Goal: Information Seeking & Learning: Learn about a topic

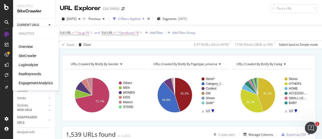
click at [38, 74] on div "RealKeywords" at bounding box center [30, 73] width 22 height 5
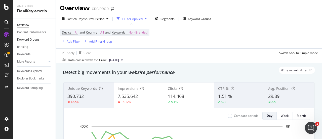
click at [34, 38] on div "Keyword Groups" at bounding box center [28, 39] width 22 height 5
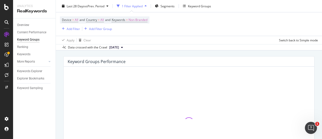
scroll to position [29, 0]
click at [58, 95] on div "Track keyword performance that matters most Create a new Keyword Group Keyword …" at bounding box center [189, 117] width 266 height 166
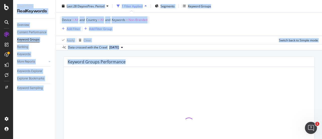
click at [58, 95] on div "Track keyword performance that matters most Create a new Keyword Group Keyword …" at bounding box center [189, 117] width 266 height 166
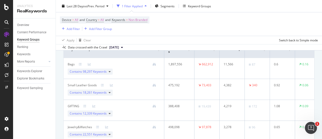
scroll to position [54, 0]
drag, startPoint x: 71, startPoint y: 65, endPoint x: 75, endPoint y: 73, distance: 8.3
click at [75, 73] on div "Bags Contains 98,297 Keywords" at bounding box center [114, 69] width 92 height 13
click at [75, 73] on span "Contains 98,297 Keywords" at bounding box center [88, 72] width 37 height 5
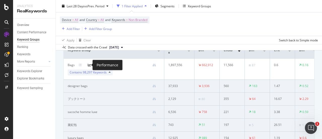
click at [89, 64] on icon at bounding box center [89, 64] width 3 height 3
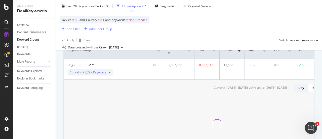
click at [83, 74] on span "98,297 Keywords" at bounding box center [95, 72] width 24 height 4
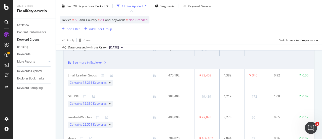
scroll to position [201, 0]
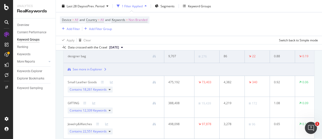
click at [90, 70] on div "See more in Explorer" at bounding box center [87, 69] width 29 height 5
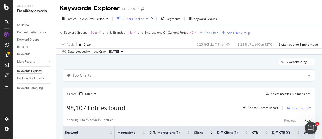
click at [185, 31] on span "Impressions On Current Period" at bounding box center [166, 32] width 43 height 4
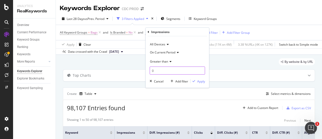
click at [165, 71] on input "0" at bounding box center [177, 70] width 55 height 8
drag, startPoint x: 160, startPoint y: 78, endPoint x: 160, endPoint y: 82, distance: 4.0
click at [160, 82] on div "All Devices On Current Period Greater than Cancel Add filter Apply" at bounding box center [177, 61] width 63 height 51
click at [160, 82] on div "Cancel" at bounding box center [159, 81] width 10 height 4
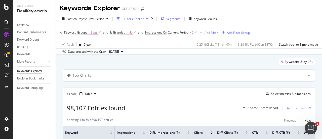
click at [174, 16] on div "Segments" at bounding box center [171, 19] width 20 height 8
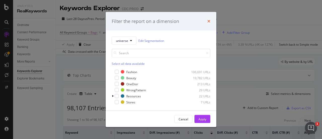
click at [210, 20] on icon "times" at bounding box center [208, 21] width 3 height 4
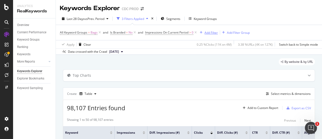
click at [214, 32] on div "Add Filter" at bounding box center [211, 32] width 13 height 4
click at [173, 18] on span "Segments" at bounding box center [173, 19] width 14 height 4
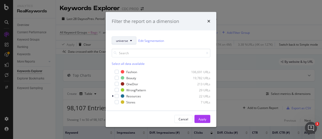
click at [123, 43] on button "universe" at bounding box center [124, 41] width 25 height 8
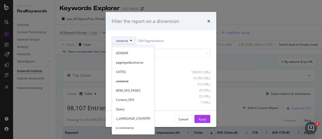
scroll to position [5, 0]
click at [141, 119] on span "s_LANGUAGE_COUNTRY" at bounding box center [133, 119] width 34 height 5
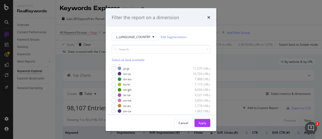
scroll to position [16, 0]
click at [114, 72] on div "modal" at bounding box center [114, 73] width 4 height 4
click at [205, 123] on div "Apply" at bounding box center [203, 122] width 8 height 4
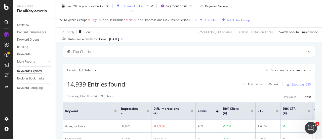
scroll to position [24, 0]
click at [300, 85] on div "Export as CSV" at bounding box center [301, 84] width 19 height 4
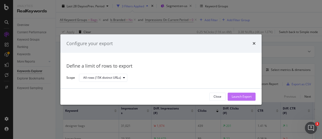
click at [241, 94] on div "Launch Export" at bounding box center [242, 96] width 20 height 4
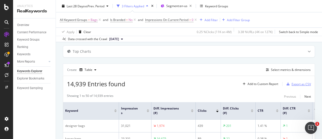
scroll to position [0, 0]
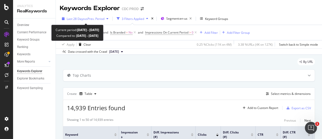
click at [95, 16] on div "Last 28 Days vs Prev. Period" at bounding box center [85, 19] width 51 height 8
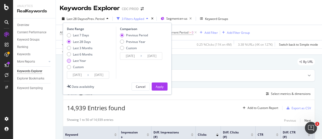
click at [84, 59] on div "Last Year" at bounding box center [79, 60] width 13 height 4
type input "[DATE]"
click at [160, 84] on div "Apply" at bounding box center [160, 86] width 8 height 4
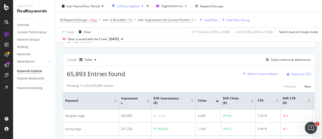
scroll to position [34, 0]
click at [292, 71] on div "Export as CSV" at bounding box center [298, 74] width 26 height 8
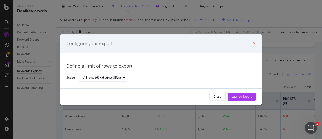
click at [254, 44] on icon "times" at bounding box center [254, 44] width 3 height 4
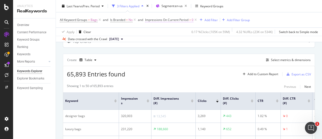
click at [176, 20] on span "Impressions On Current Period" at bounding box center [166, 20] width 43 height 4
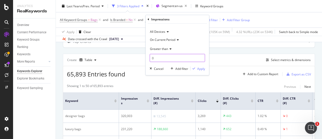
click at [179, 56] on input "0" at bounding box center [177, 58] width 55 height 8
type input "100"
click at [201, 71] on button "Apply" at bounding box center [198, 68] width 15 height 5
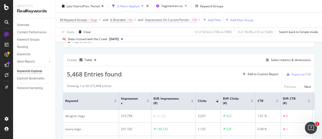
click at [193, 20] on span "100" at bounding box center [194, 19] width 5 height 7
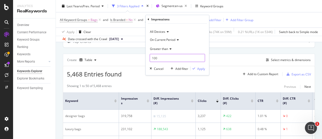
click at [185, 58] on input "100" at bounding box center [177, 58] width 55 height 8
type input "10"
click at [201, 67] on div "Apply" at bounding box center [201, 68] width 8 height 4
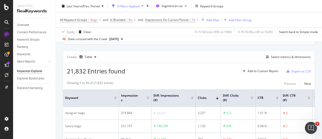
scroll to position [34, 0]
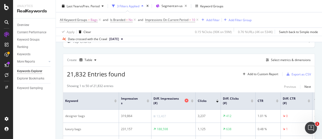
click at [187, 99] on icon at bounding box center [187, 100] width 4 height 4
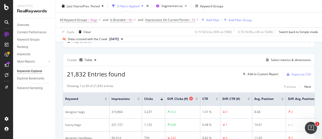
click at [188, 97] on div "Diff. Clicks (#)" at bounding box center [181, 98] width 28 height 5
click at [274, 60] on div "Select metrics & dimensions" at bounding box center [291, 60] width 40 height 4
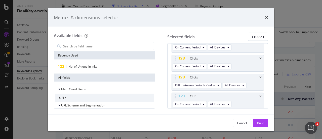
scroll to position [45, 0]
click at [258, 76] on div "Clicks" at bounding box center [218, 77] width 92 height 7
click at [260, 76] on icon "times" at bounding box center [261, 77] width 2 height 3
click at [260, 95] on icon "times" at bounding box center [261, 95] width 2 height 3
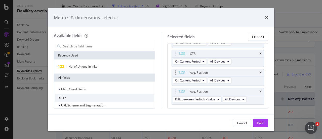
scroll to position [80, 0]
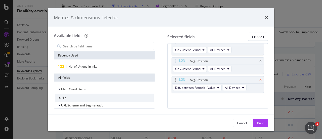
click at [260, 78] on icon "times" at bounding box center [261, 79] width 2 height 3
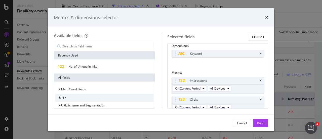
scroll to position [0, 0]
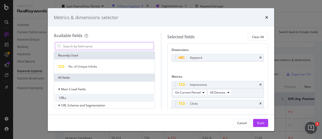
click at [123, 46] on input "modal" at bounding box center [108, 46] width 91 height 8
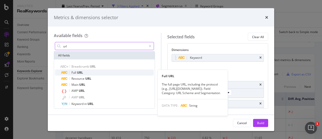
type input "url"
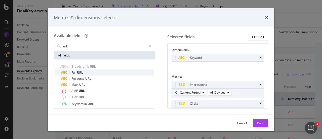
click at [95, 74] on div "Full URL" at bounding box center [107, 72] width 93 height 6
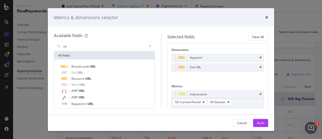
scroll to position [13, 0]
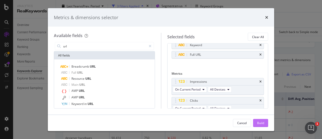
click at [265, 126] on button "Build" at bounding box center [260, 123] width 15 height 8
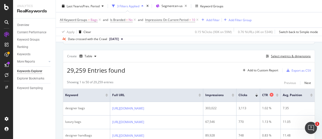
scroll to position [36, 0]
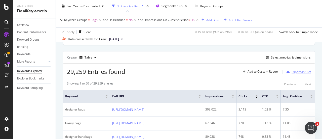
click at [292, 71] on div "Export as CSV" at bounding box center [301, 71] width 19 height 4
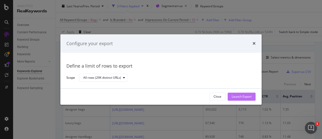
click at [244, 95] on div "Launch Export" at bounding box center [242, 96] width 20 height 4
